Goal: Information Seeking & Learning: Understand process/instructions

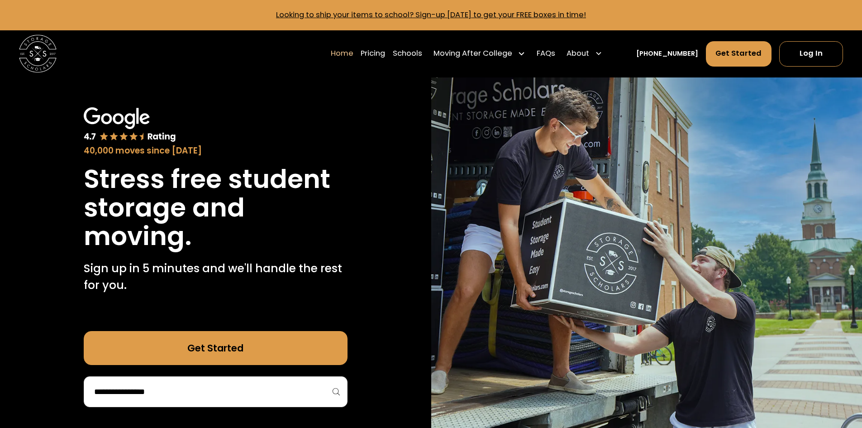
click at [209, 353] on link "Get Started" at bounding box center [216, 348] width 264 height 34
click at [555, 54] on link "FAQs" at bounding box center [546, 53] width 19 height 26
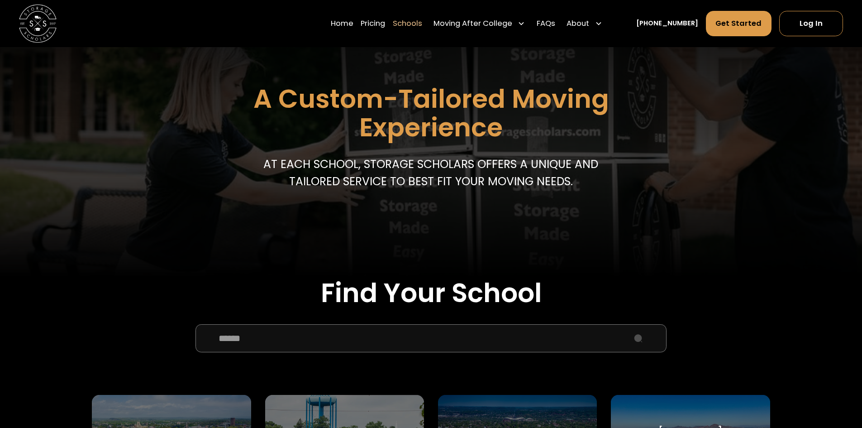
scroll to position [91, 0]
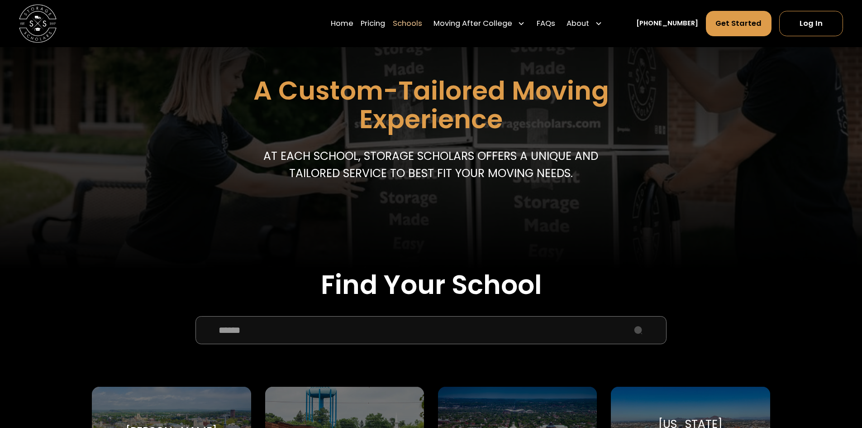
click at [420, 326] on input "School Select Form" at bounding box center [430, 330] width 471 height 28
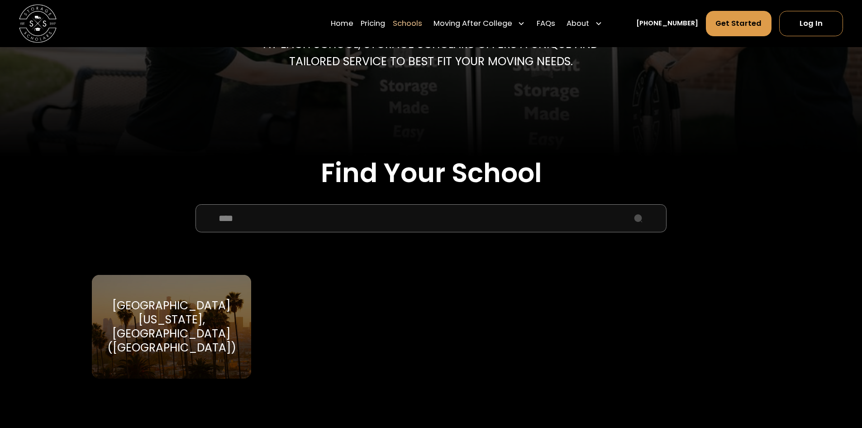
scroll to position [226, 0]
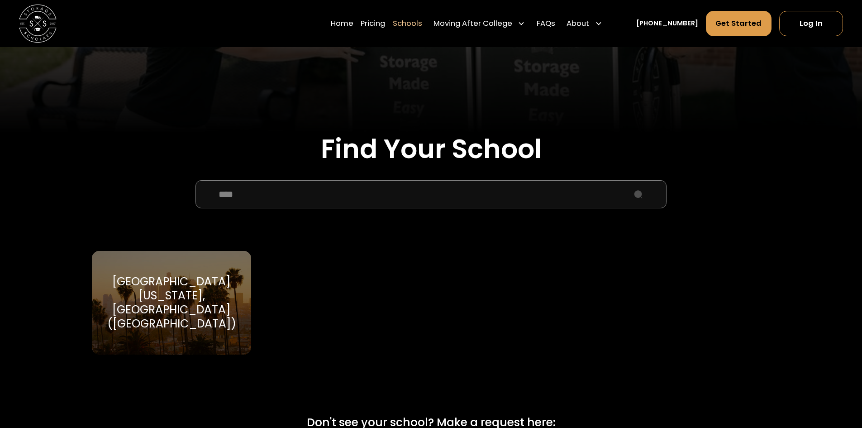
type input "****"
click at [184, 319] on div "University of California, Los Angeles (UCLA)" at bounding box center [171, 302] width 136 height 57
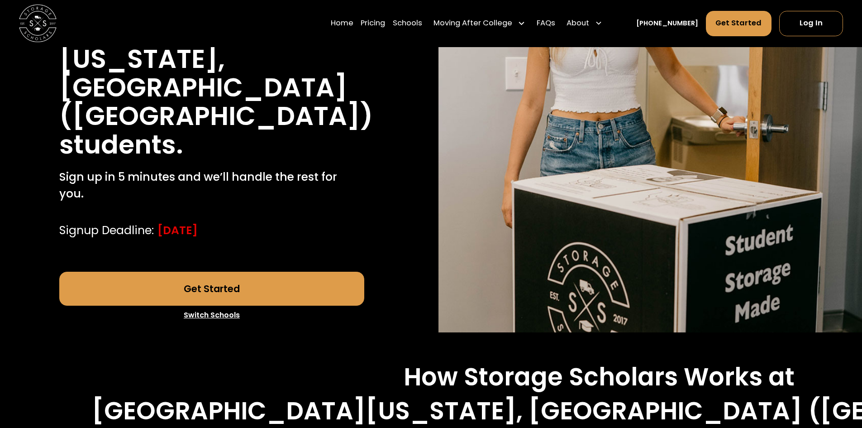
scroll to position [362, 0]
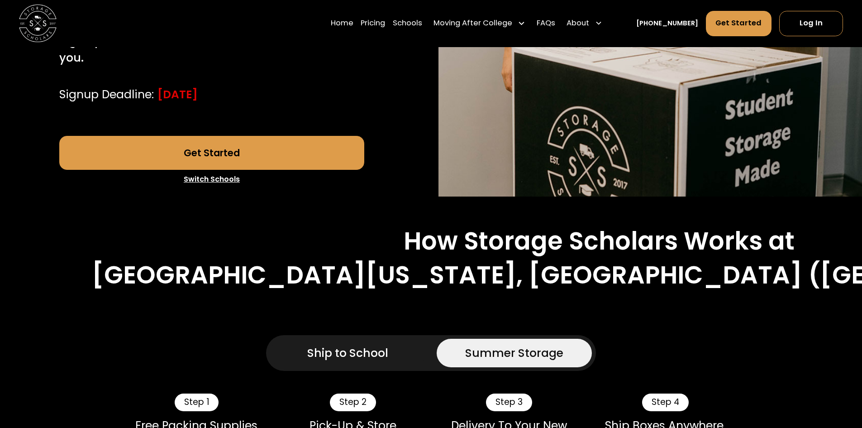
click at [345, 344] on div "Ship to School" at bounding box center [347, 352] width 81 height 17
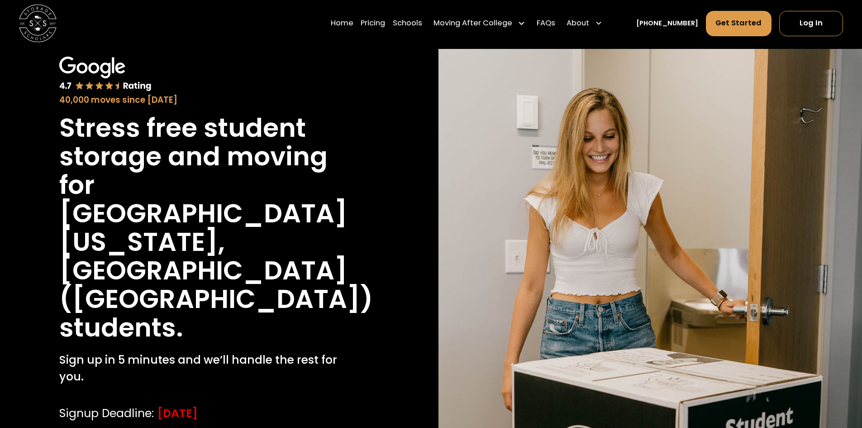
scroll to position [0, 0]
